Goal: Transaction & Acquisition: Purchase product/service

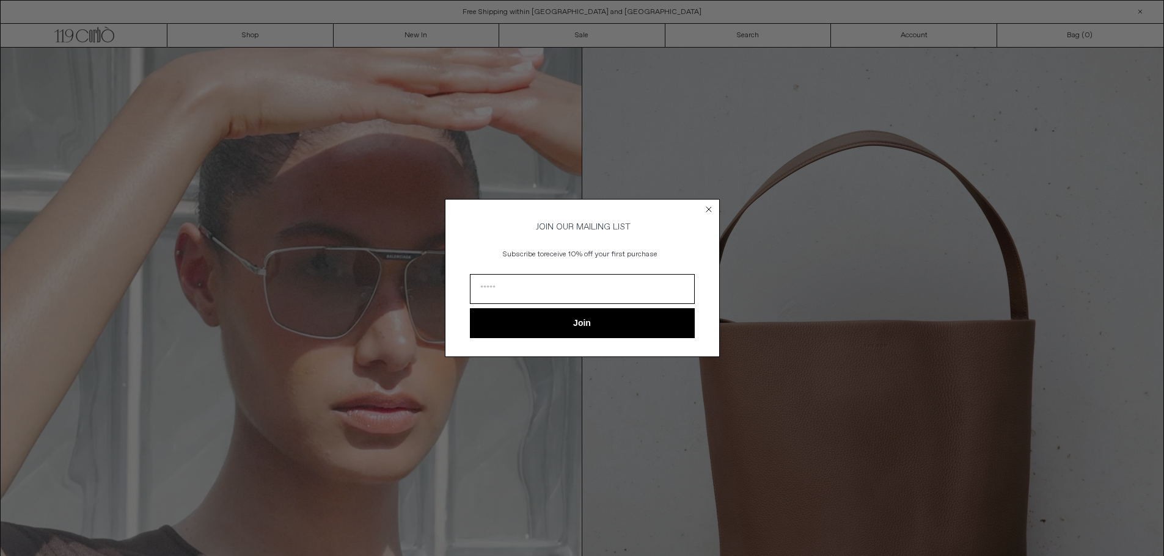
click at [706, 205] on circle "Close dialog" at bounding box center [708, 210] width 12 height 12
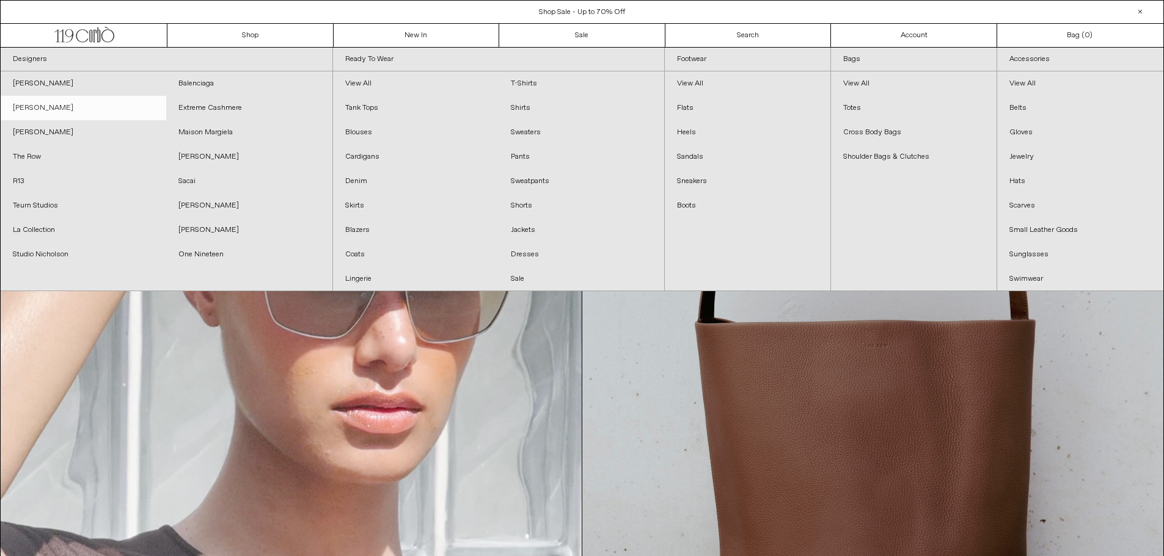
click at [53, 108] on link "[PERSON_NAME]" at bounding box center [84, 108] width 166 height 24
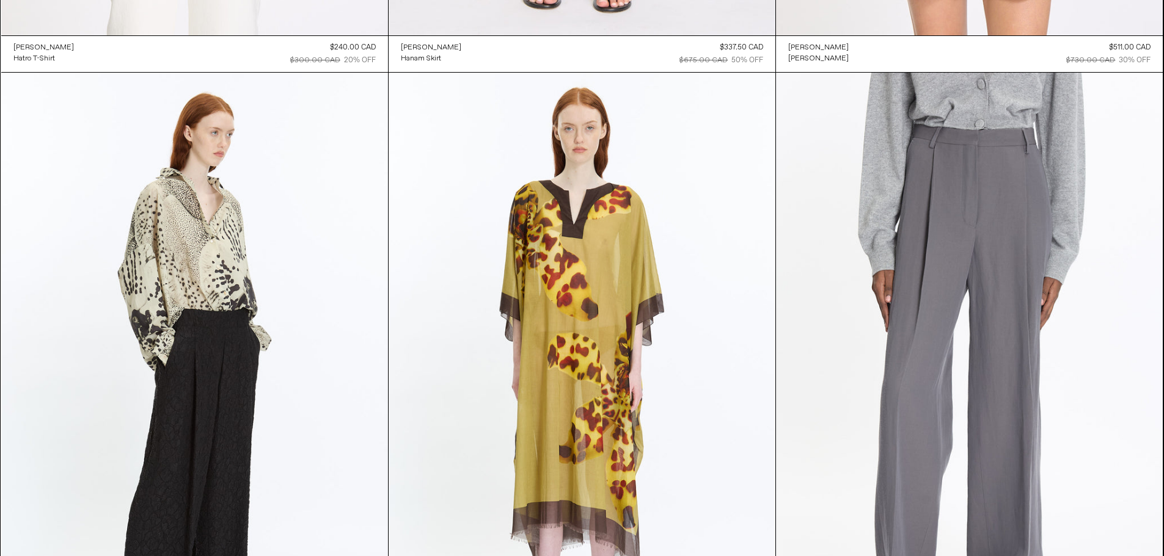
scroll to position [4981, 0]
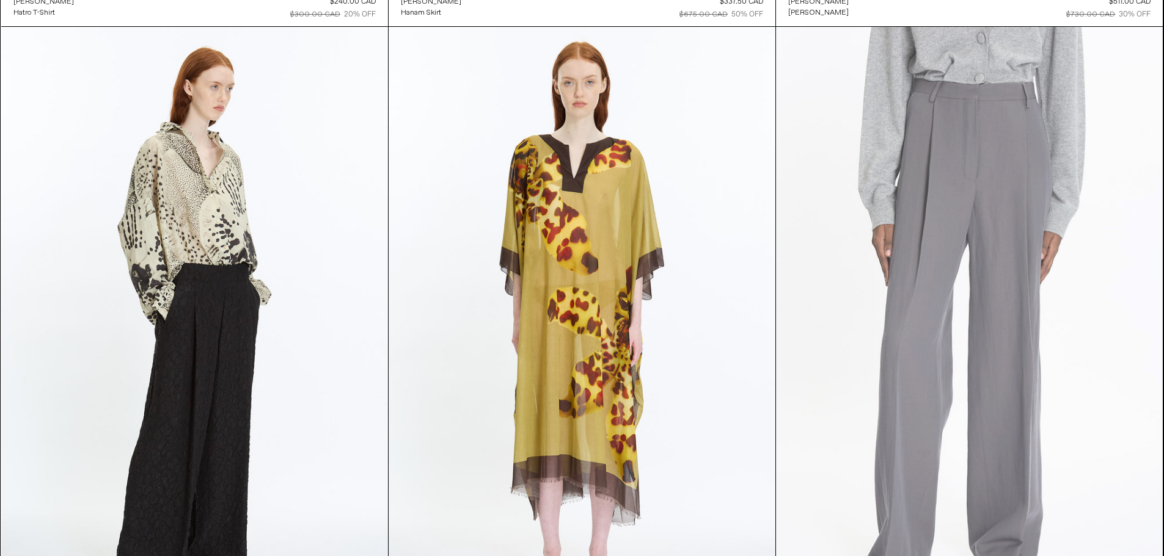
click at [1024, 283] on at bounding box center [969, 317] width 387 height 580
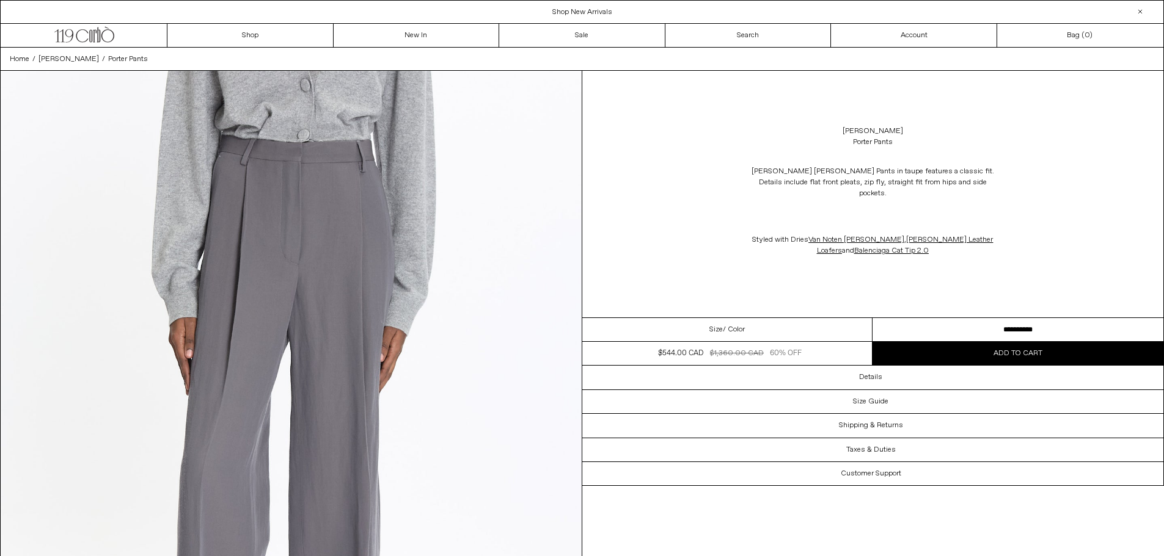
click at [1024, 318] on select "**********" at bounding box center [1017, 330] width 291 height 24
click at [1037, 194] on div "Dries Van Noten Porter Pants in taupe features a classic fit. Details include f…" at bounding box center [873, 211] width 582 height 115
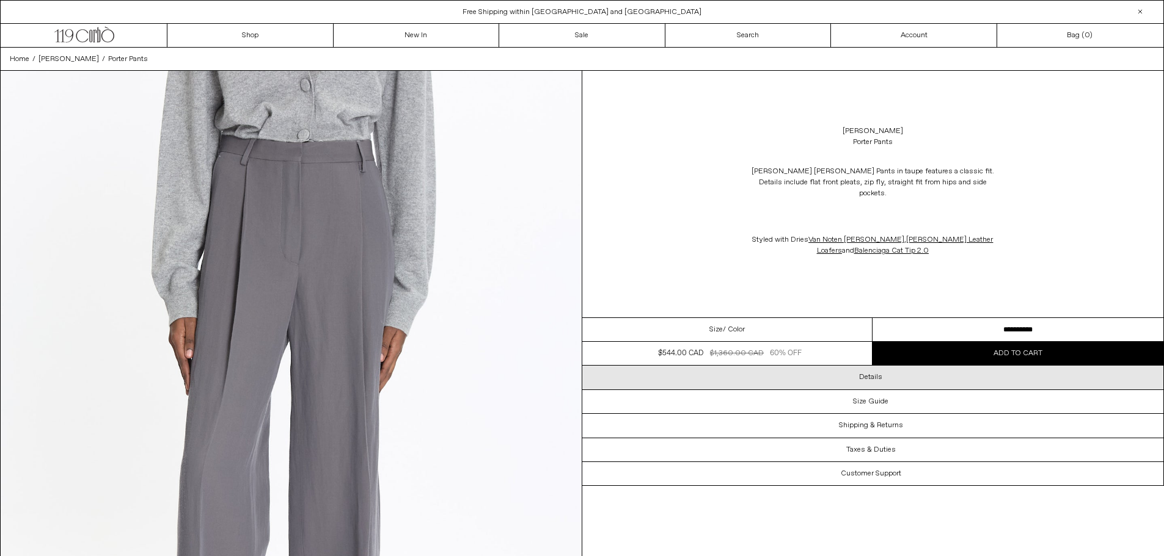
click at [874, 373] on h3 "Details" at bounding box center [870, 377] width 23 height 9
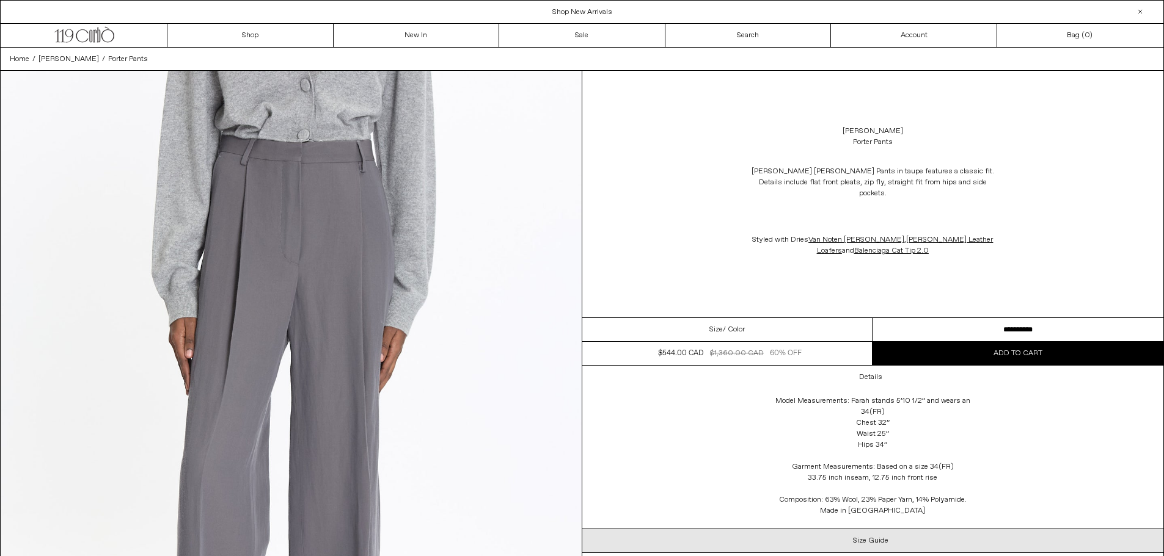
click at [883, 537] on h3 "Size Guide" at bounding box center [870, 541] width 35 height 9
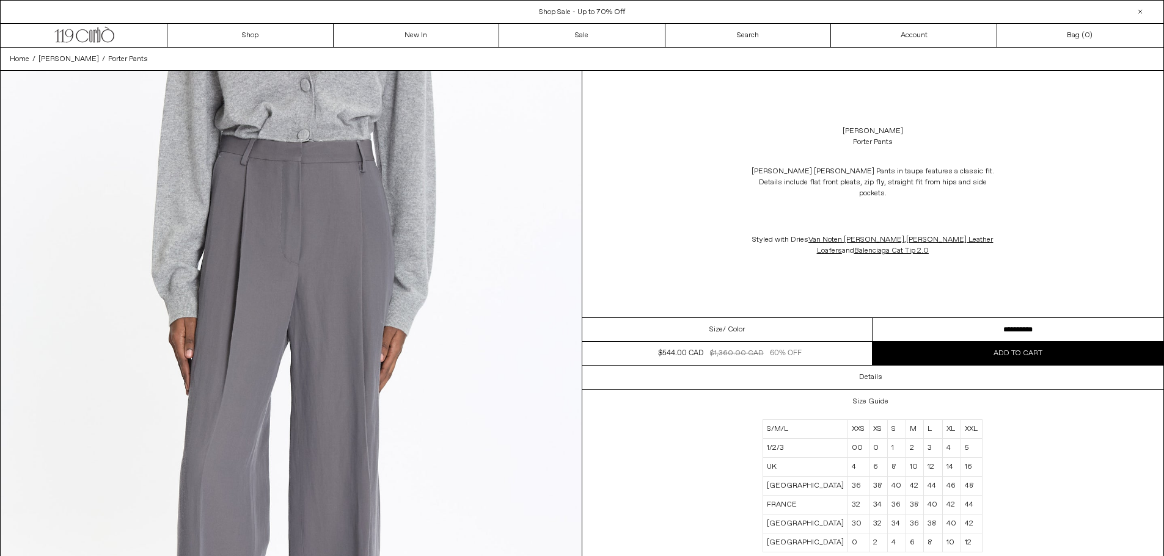
click at [1035, 211] on div "Dries Van Noten Porter Pants in taupe features a classic fit. Details include f…" at bounding box center [873, 211] width 582 height 115
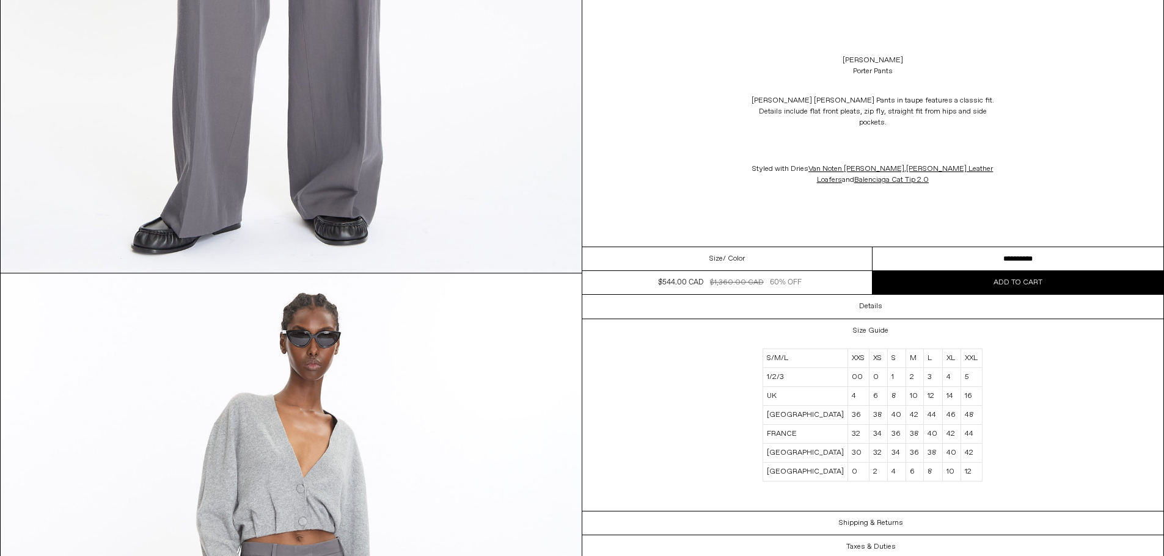
scroll to position [264, 0]
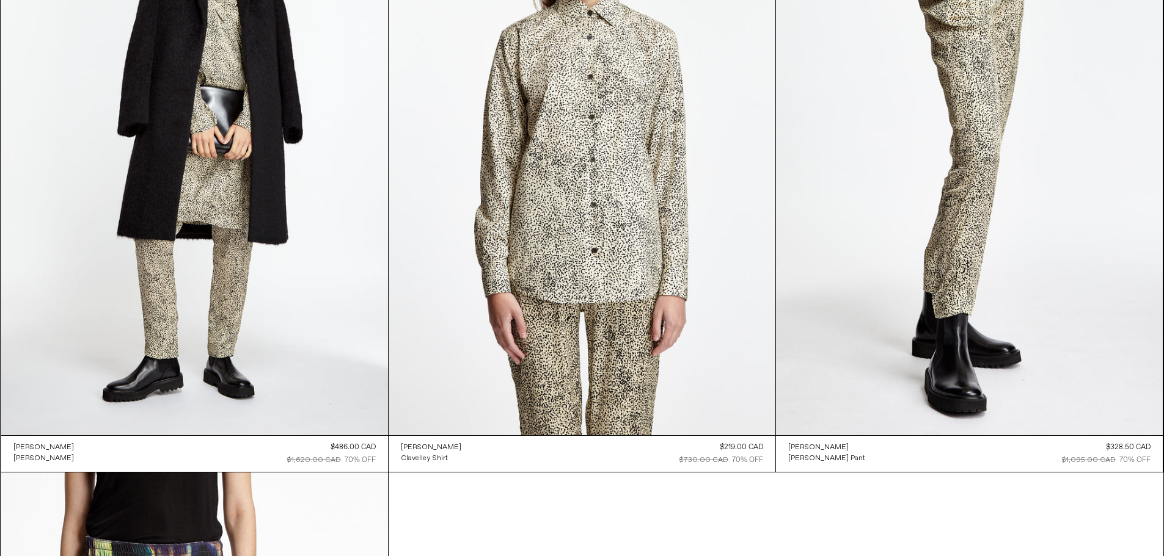
scroll to position [9234, 0]
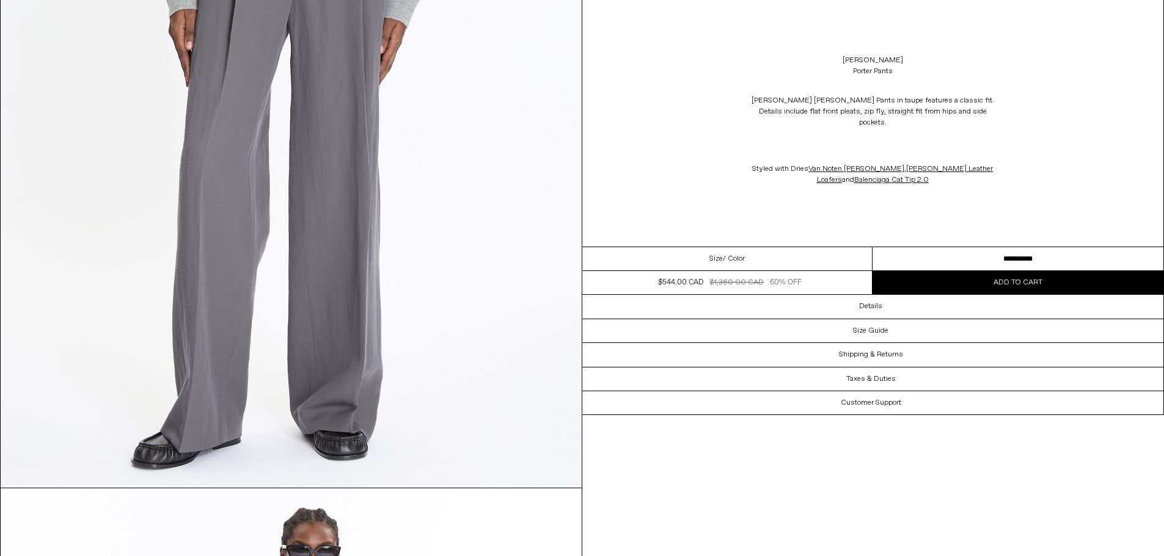
scroll to position [406, 0]
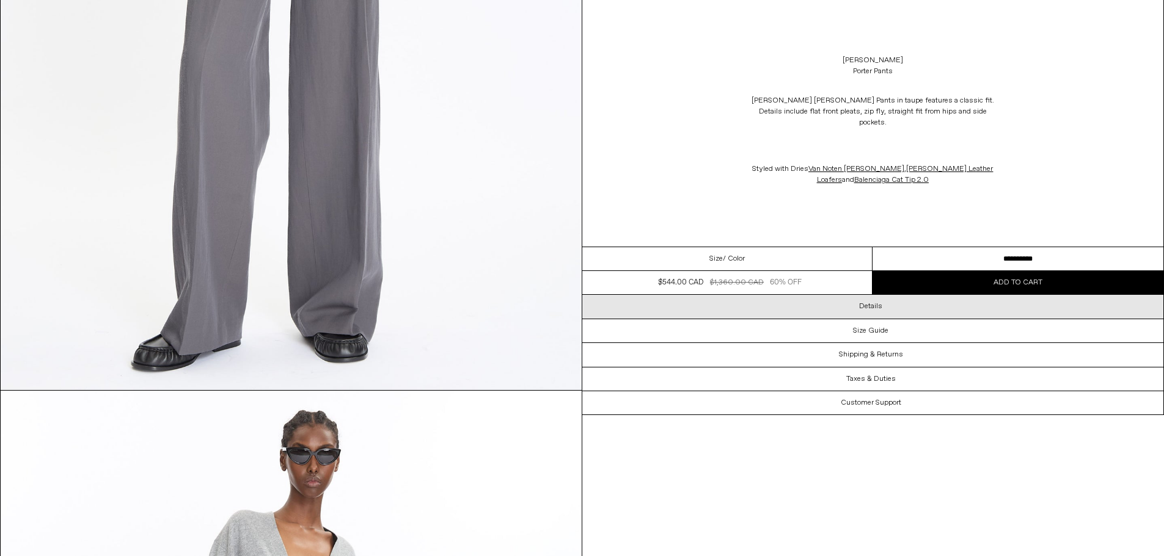
click at [881, 302] on h3 "Details" at bounding box center [870, 306] width 23 height 9
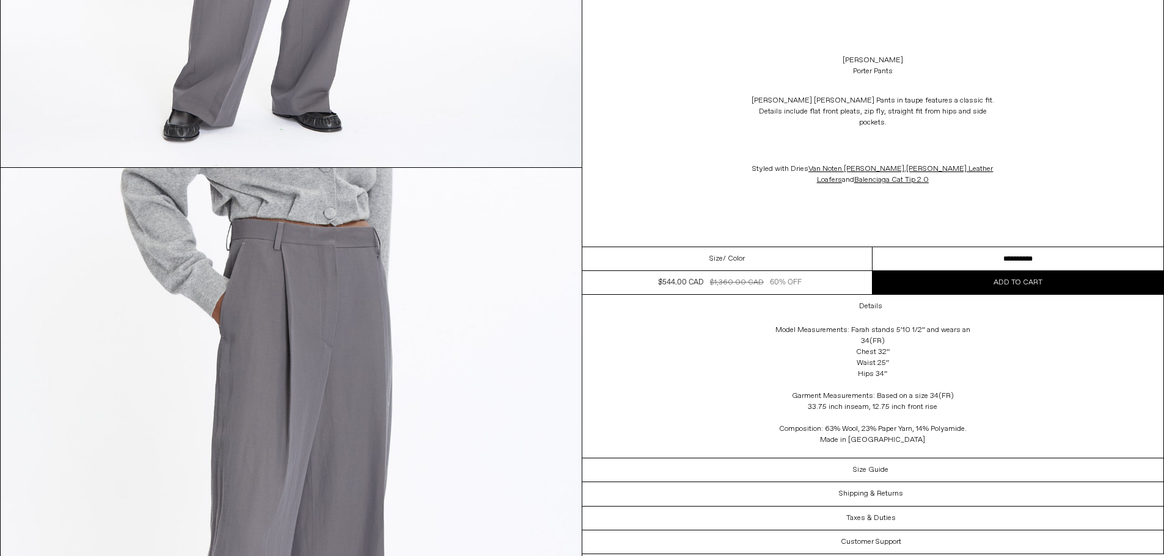
scroll to position [1380, 0]
